Goal: Navigation & Orientation: Find specific page/section

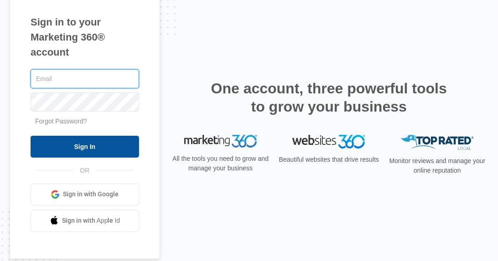
type input "Roger.gellis@yahoo.com"
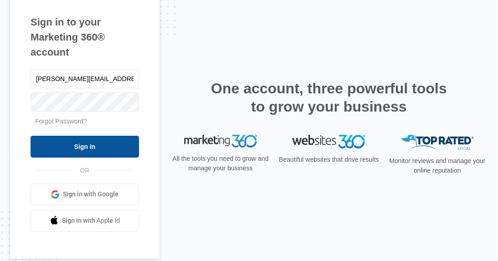
click at [78, 149] on input "Sign In" at bounding box center [85, 147] width 108 height 22
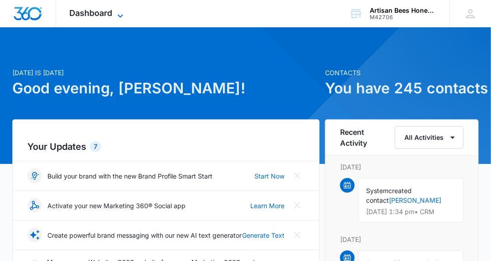
click at [120, 14] on icon at bounding box center [120, 15] width 11 height 11
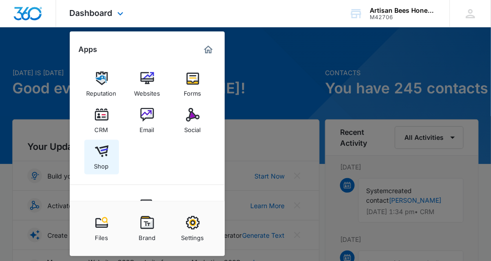
click at [103, 149] on img at bounding box center [102, 151] width 14 height 14
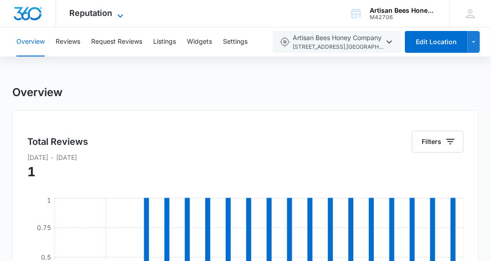
click at [122, 15] on icon at bounding box center [120, 15] width 5 height 3
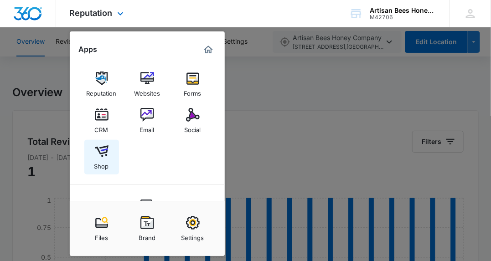
click at [100, 156] on img at bounding box center [102, 151] width 14 height 14
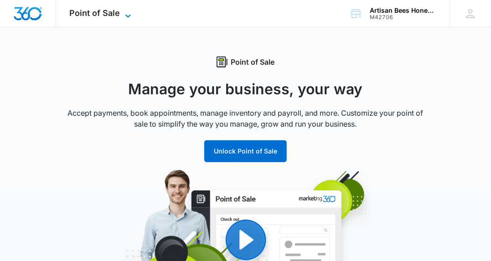
click at [124, 14] on icon at bounding box center [128, 15] width 11 height 11
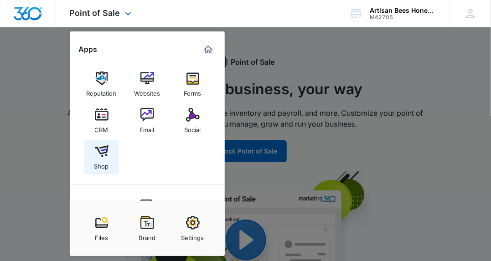
click at [101, 151] on img at bounding box center [102, 151] width 14 height 14
